Goal: Task Accomplishment & Management: Manage account settings

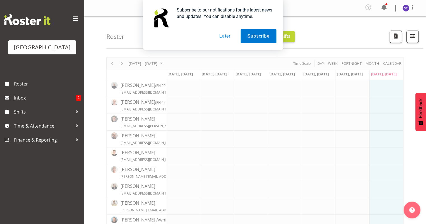
click at [228, 34] on button "Later" at bounding box center [224, 36] width 25 height 14
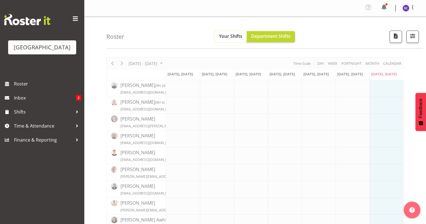
click at [228, 34] on span "Your Shifts" at bounding box center [230, 36] width 23 height 6
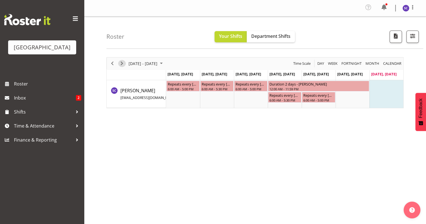
click at [122, 61] on span "Next" at bounding box center [121, 63] width 7 height 7
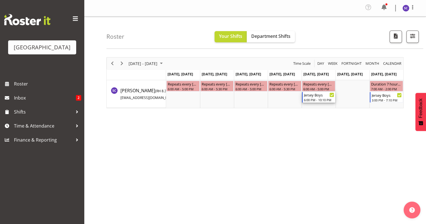
click at [321, 100] on div "6:00 PM - 10:10 PM" at bounding box center [319, 99] width 30 height 4
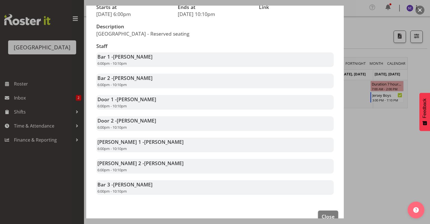
scroll to position [95, 0]
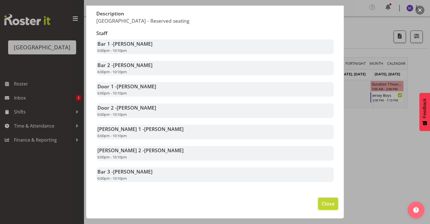
click at [327, 201] on span "Close" at bounding box center [328, 203] width 13 height 7
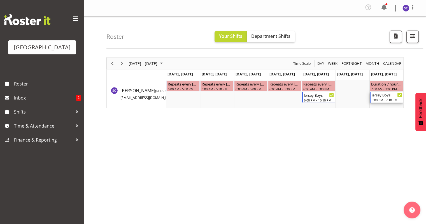
click at [382, 99] on div "3:00 PM - 7:10 PM" at bounding box center [387, 99] width 30 height 4
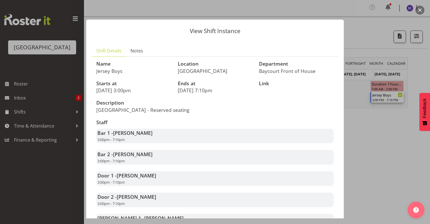
click at [420, 10] on button "button" at bounding box center [420, 10] width 9 height 9
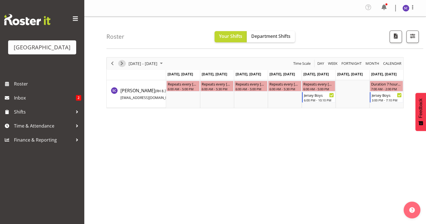
click at [119, 67] on div "Timeline Week of September 14, 2025" at bounding box center [122, 63] width 10 height 12
click at [246, 97] on div "Jersey Boys 6:00 PM - 10:10 PM" at bounding box center [251, 97] width 30 height 11
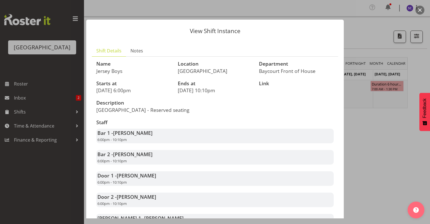
click at [420, 7] on button "button" at bounding box center [420, 10] width 9 height 9
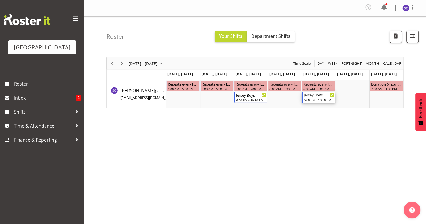
click at [316, 94] on div "Jersey Boys" at bounding box center [319, 95] width 30 height 6
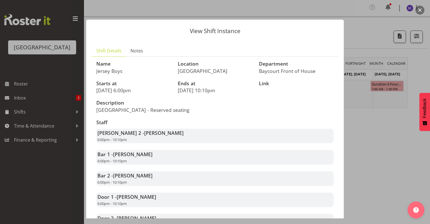
click at [420, 8] on button "button" at bounding box center [420, 10] width 9 height 9
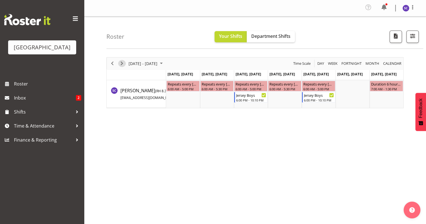
click at [120, 62] on span "Next" at bounding box center [121, 63] width 7 height 7
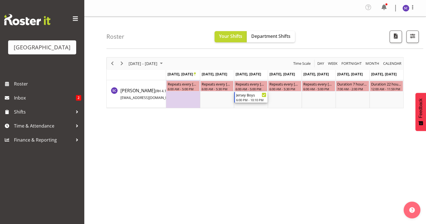
click at [253, 96] on div "Jersey Boys" at bounding box center [251, 95] width 30 height 6
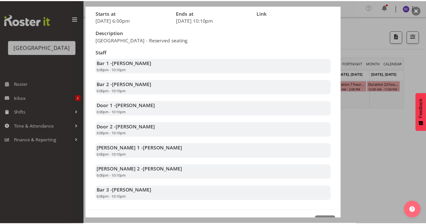
scroll to position [95, 0]
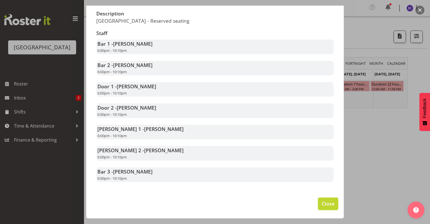
click at [328, 201] on span "Close" at bounding box center [328, 203] width 13 height 7
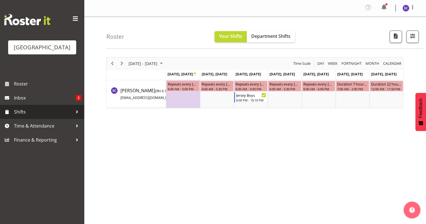
click at [52, 116] on span "Shifts" at bounding box center [43, 112] width 59 height 8
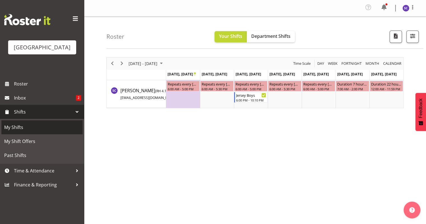
click at [52, 131] on span "My Shifts" at bounding box center [42, 127] width 76 height 8
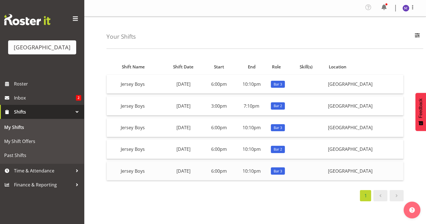
click at [196, 171] on td "Wednesday, 24th Sep" at bounding box center [183, 171] width 41 height 18
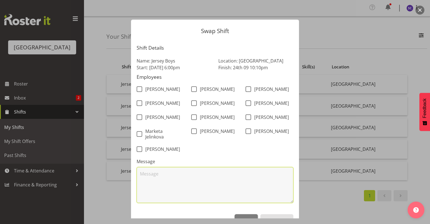
click at [186, 186] on textarea at bounding box center [215, 185] width 157 height 36
drag, startPoint x: 196, startPoint y: 182, endPoint x: 179, endPoint y: 181, distance: 17.4
click at [178, 181] on textarea "Sorry, I have to do overtime in my day job :(" at bounding box center [215, 185] width 157 height 36
type textarea "Sorry, I have to cover an evening shift in my day job :("
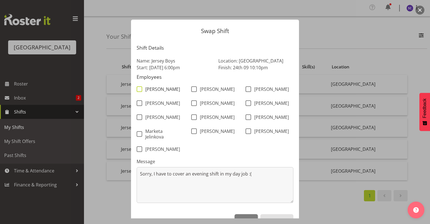
click at [137, 87] on span at bounding box center [140, 89] width 6 height 6
click at [137, 87] on input "[PERSON_NAME]" at bounding box center [139, 89] width 4 height 4
checkbox input "true"
click at [249, 92] on span at bounding box center [249, 89] width 6 height 6
click at [249, 91] on input "[PERSON_NAME]" at bounding box center [248, 89] width 4 height 4
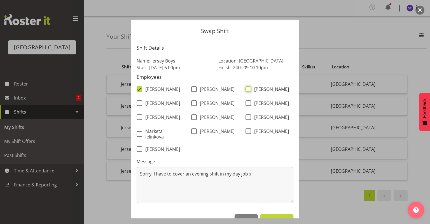
checkbox input "true"
click at [138, 120] on span at bounding box center [140, 117] width 6 height 6
click at [138, 119] on input "[PERSON_NAME]" at bounding box center [139, 117] width 4 height 4
checkbox input "true"
click at [193, 120] on span at bounding box center [194, 117] width 6 height 6
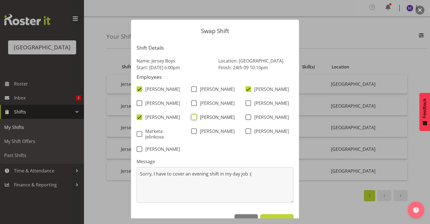
click at [193, 119] on input "[PERSON_NAME]" at bounding box center [193, 117] width 4 height 4
checkbox input "true"
click at [191, 104] on span at bounding box center [194, 103] width 6 height 6
click at [191, 104] on input "[PERSON_NAME]" at bounding box center [193, 103] width 4 height 4
checkbox input "true"
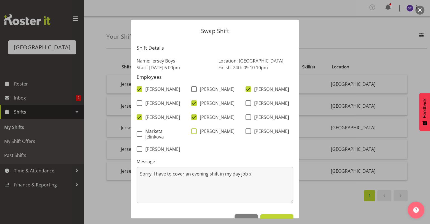
click at [193, 134] on span at bounding box center [194, 131] width 6 height 6
click at [193, 133] on input "[PERSON_NAME]" at bounding box center [193, 131] width 4 height 4
checkbox input "true"
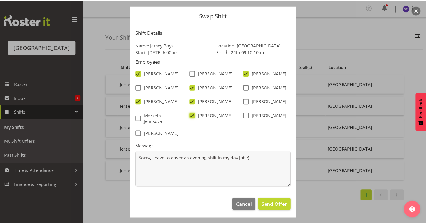
scroll to position [25, 0]
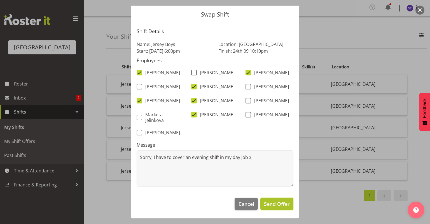
click at [280, 204] on span "Send Offer" at bounding box center [277, 203] width 26 height 7
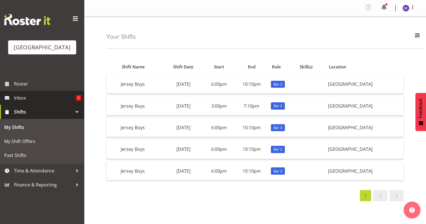
click at [50, 102] on span "Inbox" at bounding box center [45, 98] width 62 height 8
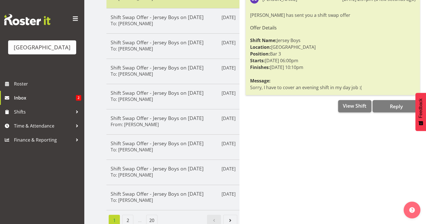
scroll to position [127, 0]
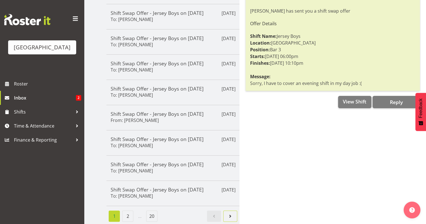
click at [227, 210] on link "Next page" at bounding box center [230, 215] width 14 height 11
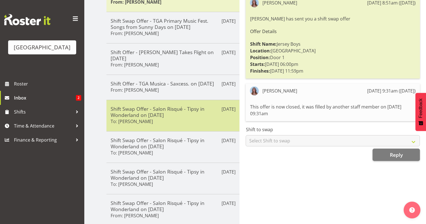
scroll to position [43, 0]
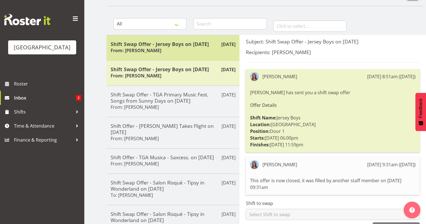
click at [205, 46] on h5 "Shift Swap Offer - Jersey Boys on 11/09/25" at bounding box center [173, 44] width 125 height 6
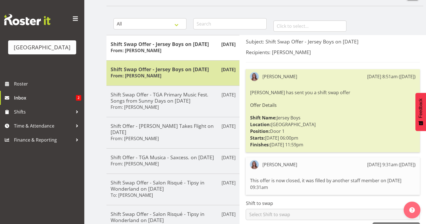
click at [138, 71] on h5 "Shift Swap Offer - Jersey Boys on 11/09/25" at bounding box center [173, 69] width 125 height 6
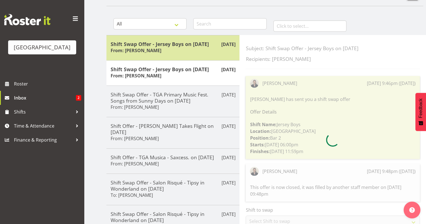
click at [136, 51] on h6 "From: Sumner Raos" at bounding box center [136, 51] width 51 height 6
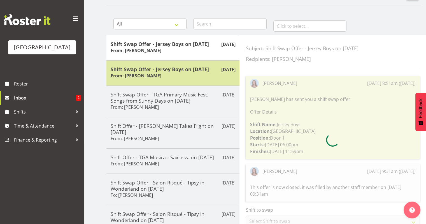
click at [149, 76] on h6 "From: Amy Duncanson" at bounding box center [136, 76] width 51 height 6
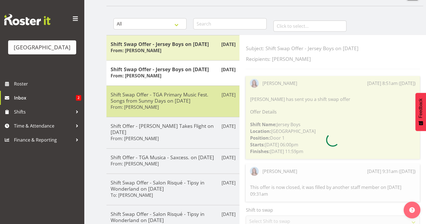
click at [151, 101] on h5 "Shift Swap Offer - TGA Primary Music Fest. Songs from Sunny Days on 26/08/25" at bounding box center [173, 97] width 125 height 12
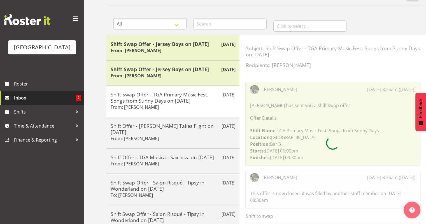
click at [52, 99] on link "Inbox 2" at bounding box center [42, 98] width 84 height 14
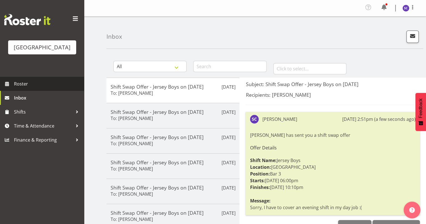
click at [43, 88] on span "Roster" at bounding box center [47, 84] width 67 height 8
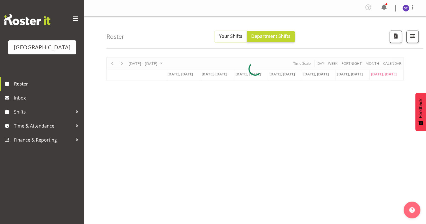
click at [222, 34] on span "Your Shifts" at bounding box center [230, 36] width 23 height 6
